Goal: Transaction & Acquisition: Book appointment/travel/reservation

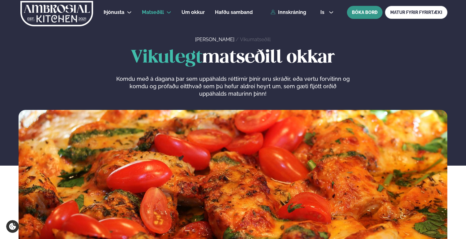
click at [364, 13] on button "BÓKA BORÐ" at bounding box center [365, 12] width 36 height 13
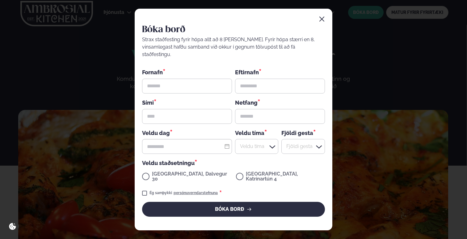
click at [322, 22] on icon "button" at bounding box center [322, 19] width 6 height 6
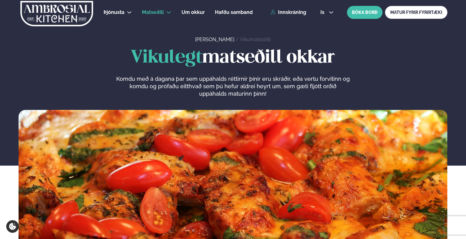
click at [283, 10] on link "Innskráning" at bounding box center [288, 13] width 36 height 6
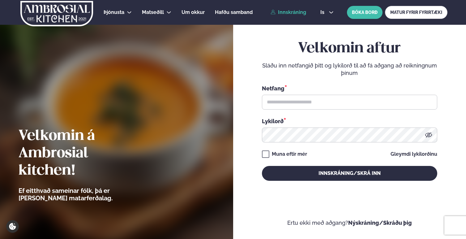
click at [316, 109] on div "Netfang * Lykilorð *" at bounding box center [349, 113] width 175 height 58
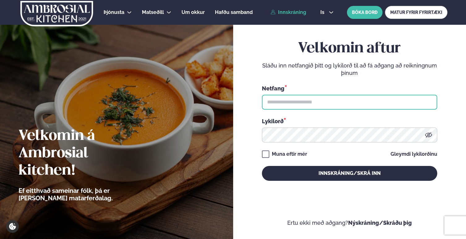
click at [318, 103] on input "text" at bounding box center [349, 102] width 175 height 15
type input "**********"
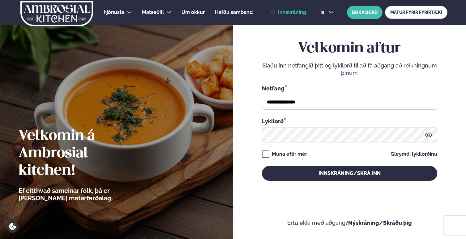
click at [301, 158] on div "**********" at bounding box center [349, 110] width 175 height 141
click at [302, 154] on div "Muna eftir mér" at bounding box center [289, 153] width 35 height 7
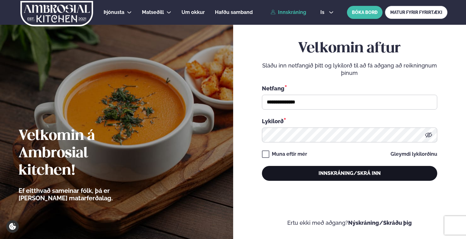
click at [289, 167] on button "Innskráning/Skrá inn" at bounding box center [349, 173] width 175 height 15
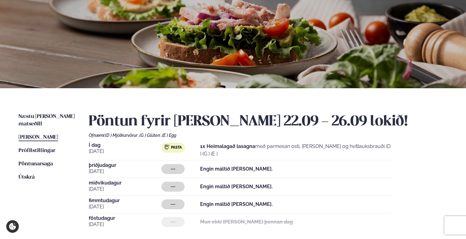
scroll to position [144, 0]
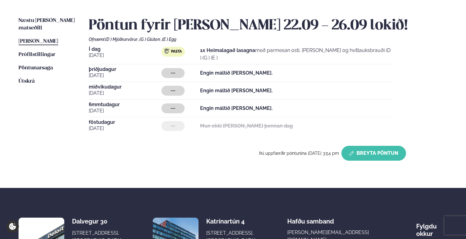
click at [396, 155] on button "Breyta Pöntun" at bounding box center [373, 153] width 65 height 15
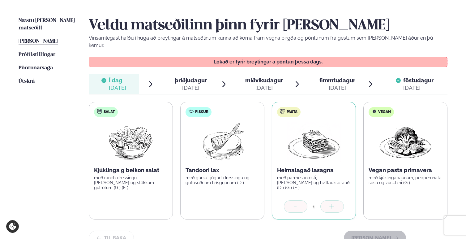
click at [346, 77] on span "fimmtudagur" at bounding box center [337, 80] width 36 height 6
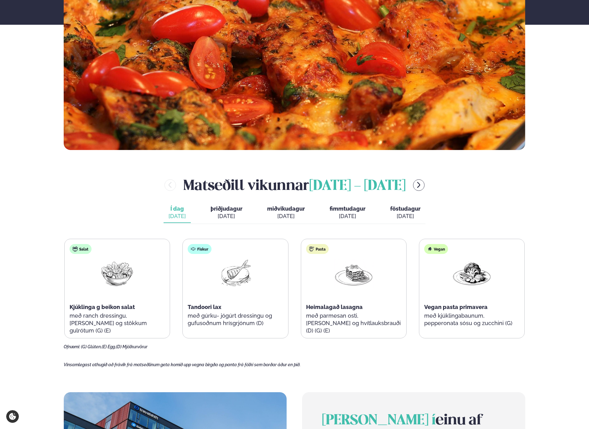
scroll to position [248, 0]
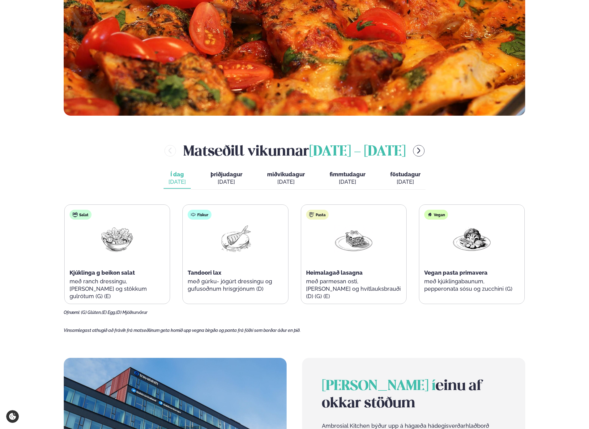
click at [238, 176] on span "þriðjudagur" at bounding box center [226, 174] width 32 height 6
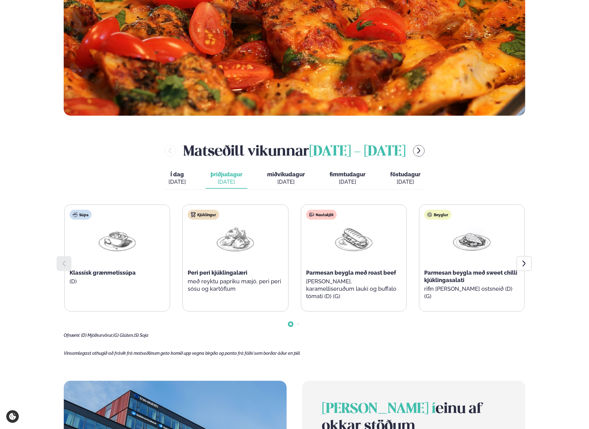
click at [280, 178] on div "[DATE]" at bounding box center [286, 181] width 38 height 7
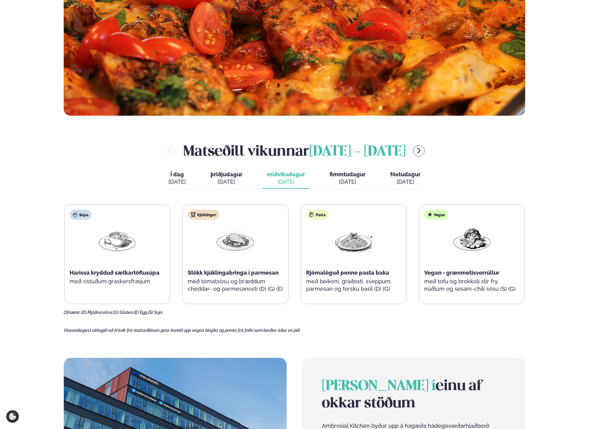
click at [210, 177] on button "þriðjudagur þri. [DATE]" at bounding box center [227, 178] width 42 height 20
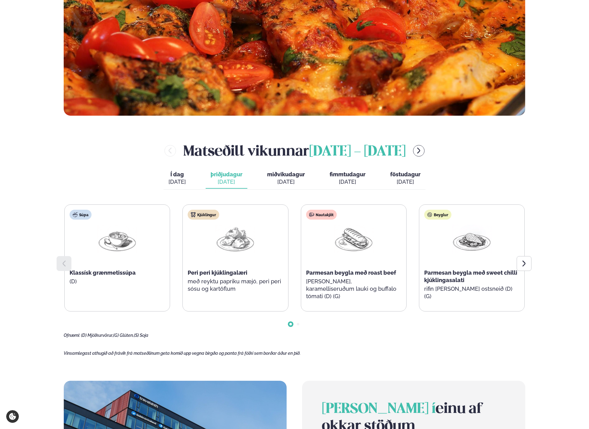
click at [280, 175] on span "miðvikudagur" at bounding box center [286, 174] width 38 height 6
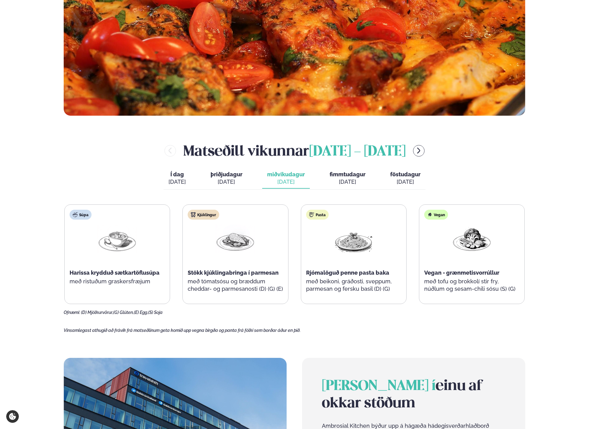
click at [236, 179] on div "[DATE]" at bounding box center [226, 181] width 32 height 7
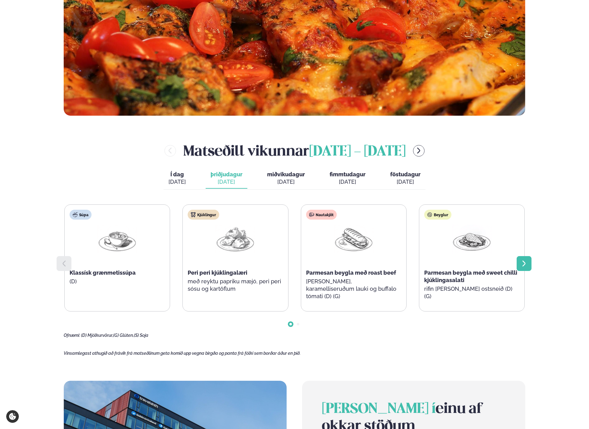
click at [527, 265] on icon at bounding box center [523, 263] width 7 height 7
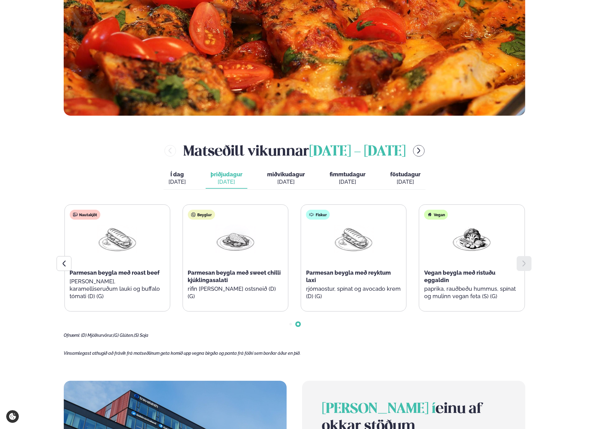
click at [527, 264] on icon at bounding box center [523, 263] width 7 height 7
click at [285, 175] on span "miðvikudagur" at bounding box center [286, 174] width 38 height 6
